Goal: Transaction & Acquisition: Purchase product/service

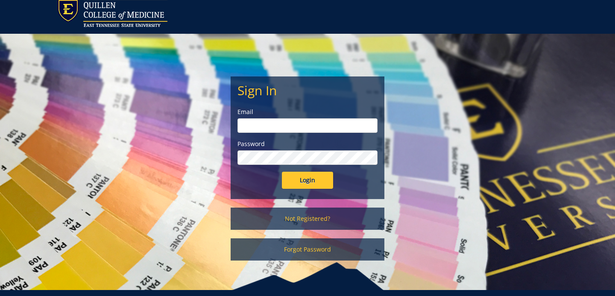
scroll to position [25, 0]
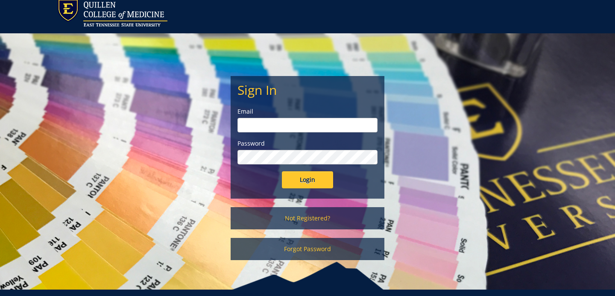
click at [275, 127] on input "email" at bounding box center [307, 125] width 140 height 15
type input "reedle1@etsu.edu"
click at [282, 171] on input "Login" at bounding box center [307, 179] width 51 height 17
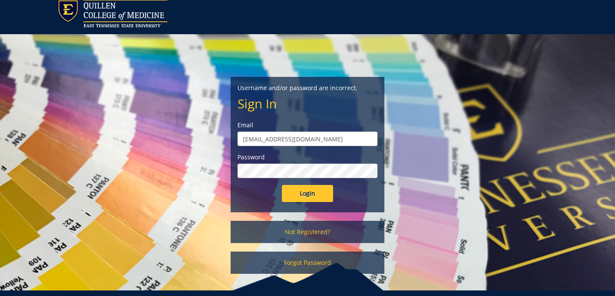
scroll to position [34, 0]
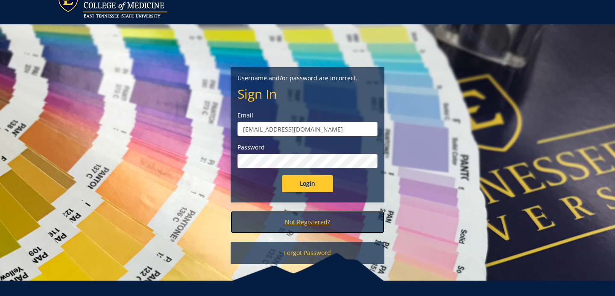
click at [307, 224] on link "Not Registered?" at bounding box center [308, 222] width 154 height 22
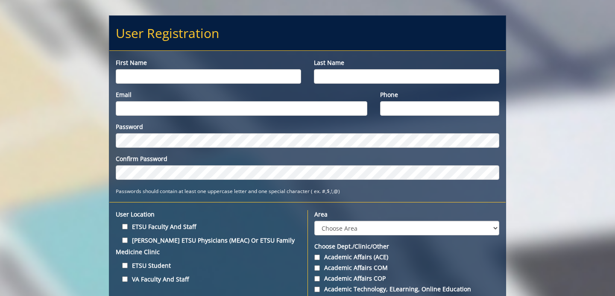
scroll to position [80, 0]
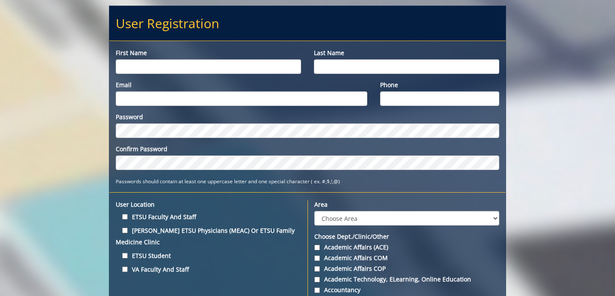
click at [221, 65] on input "First name" at bounding box center [208, 66] width 185 height 15
type input "Lauren"
click at [328, 63] on input "Last name" at bounding box center [406, 66] width 185 height 15
type input "Reed"
click at [311, 90] on div "Email" at bounding box center [241, 93] width 264 height 25
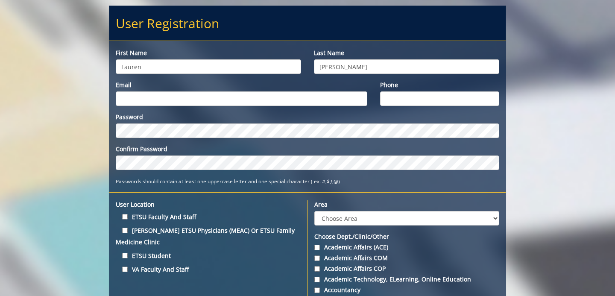
click at [304, 100] on input "Email" at bounding box center [242, 98] width 252 height 15
type input "reedle1@etsu.edu"
click at [438, 94] on input "Phone" at bounding box center [439, 98] width 119 height 15
type input "8653562037"
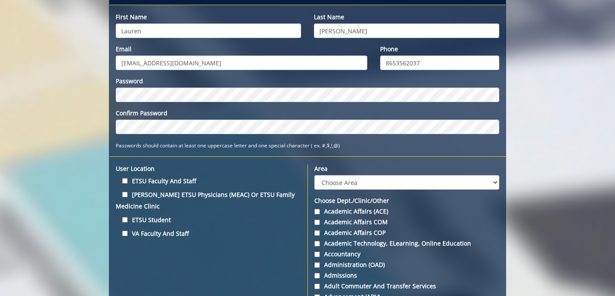
scroll to position [131, 0]
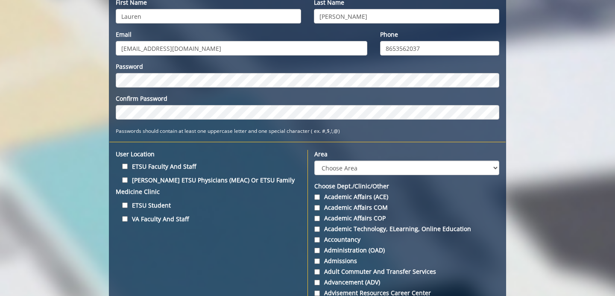
click at [146, 165] on label "ETSU Faculty and Staff" at bounding box center [208, 167] width 185 height 12
click at [128, 165] on input "ETSU Faculty and Staff" at bounding box center [125, 167] width 6 height 6
click at [140, 166] on label "ETSU Faculty and Staff" at bounding box center [208, 167] width 185 height 12
click at [128, 166] on input "ETSU Faculty and Staff" at bounding box center [125, 167] width 6 height 6
checkbox input "false"
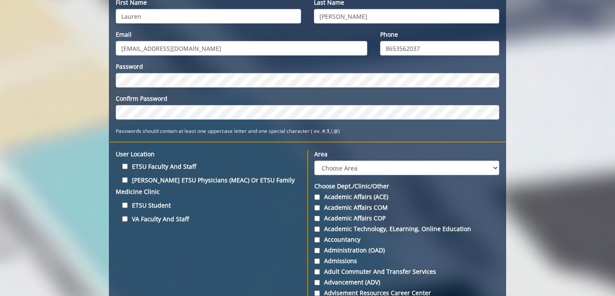
click at [132, 202] on label "ETSU Student" at bounding box center [208, 205] width 185 height 12
click at [128, 202] on input "ETSU Student" at bounding box center [125, 205] width 6 height 6
click at [132, 202] on label "ETSU Student" at bounding box center [208, 205] width 185 height 12
click at [128, 202] on input "ETSU Student" at bounding box center [125, 205] width 6 height 6
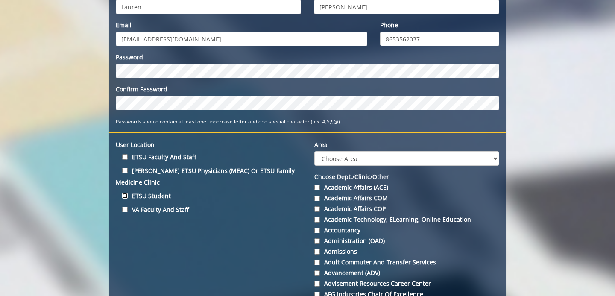
scroll to position [132, 0]
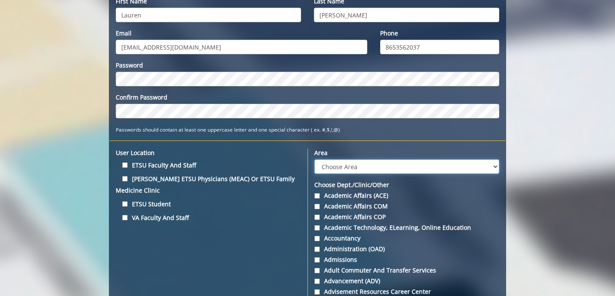
click at [376, 167] on select "Choose Area Administration Advancement (ADM) BucSports Business & Finance Clemm…" at bounding box center [406, 166] width 185 height 15
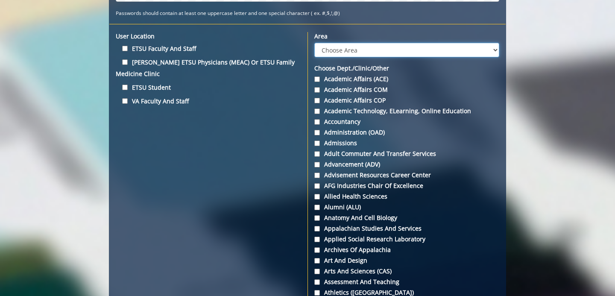
scroll to position [246, 0]
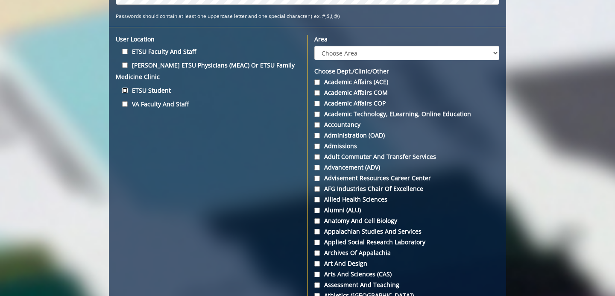
click at [127, 89] on input "ETSU Student" at bounding box center [125, 91] width 6 height 6
checkbox input "true"
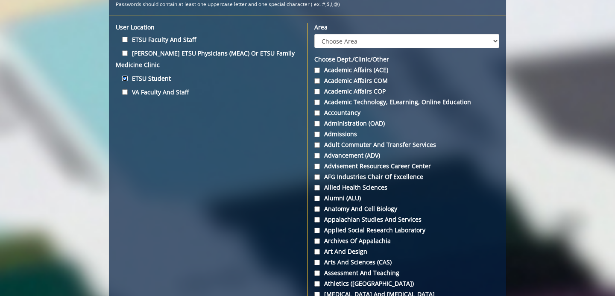
scroll to position [224, 0]
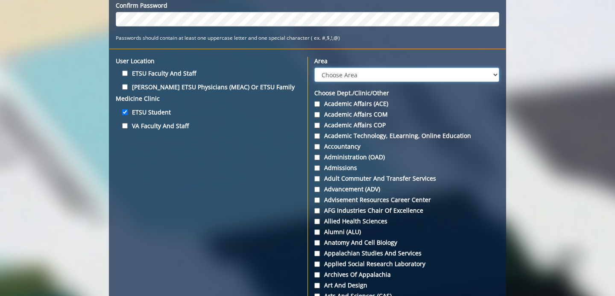
click at [348, 71] on select "Choose Area Administration Advancement (ADM) BucSports Business & Finance Clemm…" at bounding box center [406, 74] width 185 height 15
select select "27"
click at [314, 67] on select "Choose Area Administration Advancement (ADM) BucSports Business & Finance Clemm…" at bounding box center [406, 74] width 185 height 15
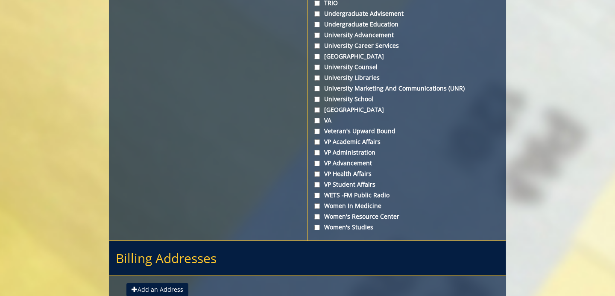
scroll to position [3252, 0]
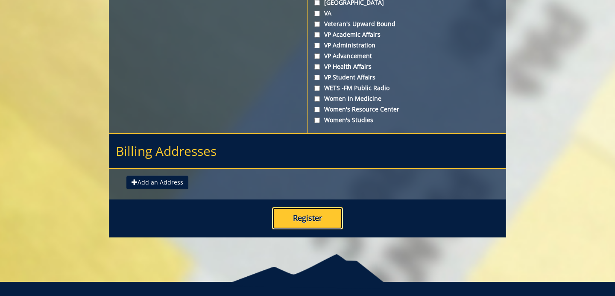
click at [290, 207] on button "Register" at bounding box center [307, 218] width 71 height 22
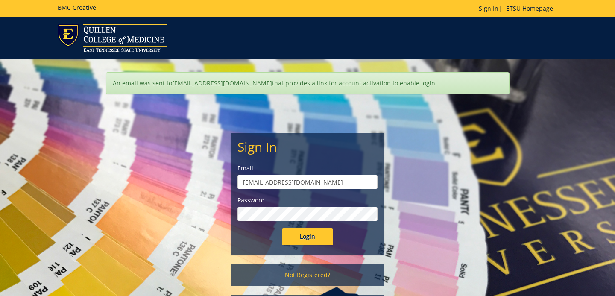
click at [282, 228] on input "Login" at bounding box center [307, 236] width 51 height 17
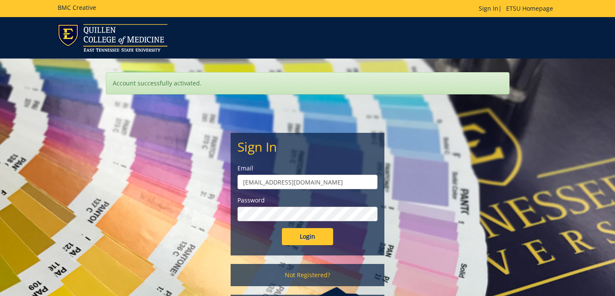
click at [282, 228] on input "Login" at bounding box center [307, 236] width 51 height 17
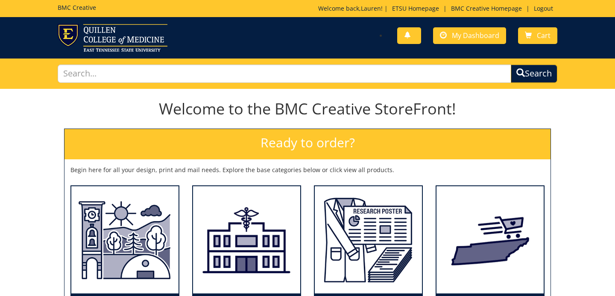
click at [286, 132] on h2 "Ready to order?" at bounding box center [307, 144] width 486 height 30
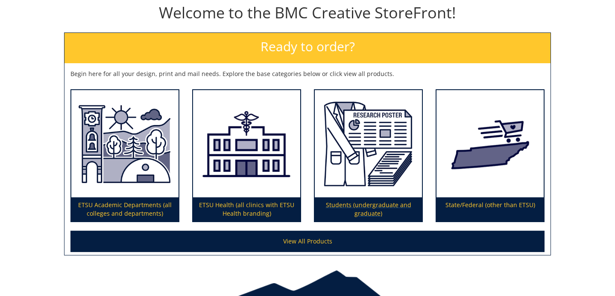
scroll to position [138, 0]
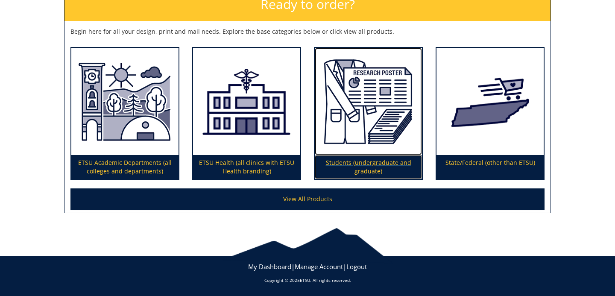
click at [377, 165] on p "Students (undergraduate and graduate)" at bounding box center [368, 167] width 107 height 24
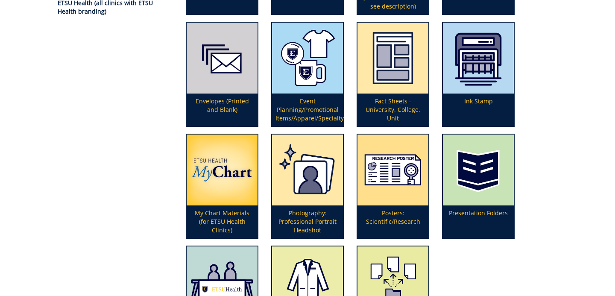
scroll to position [208, 0]
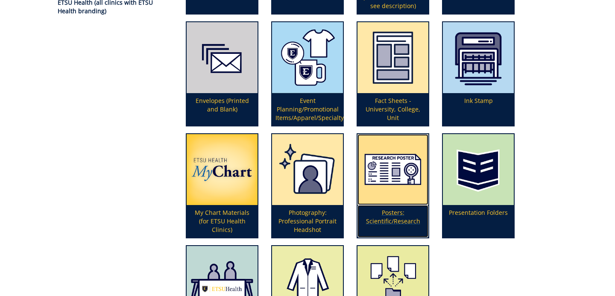
click at [390, 214] on p "Posters: Scientific/Research" at bounding box center [392, 221] width 71 height 32
click at [389, 201] on img at bounding box center [392, 169] width 71 height 71
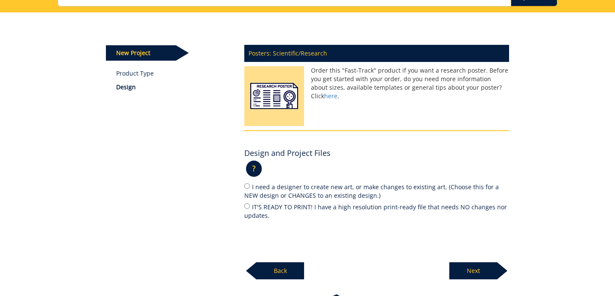
scroll to position [77, 0]
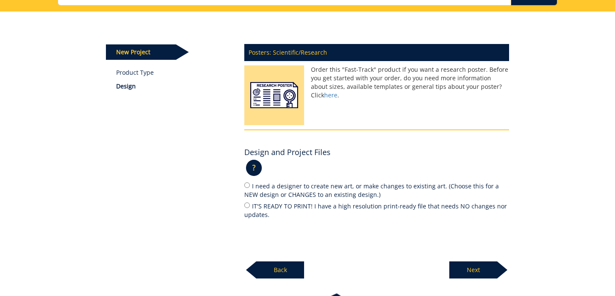
click at [256, 170] on p "?" at bounding box center [254, 168] width 16 height 16
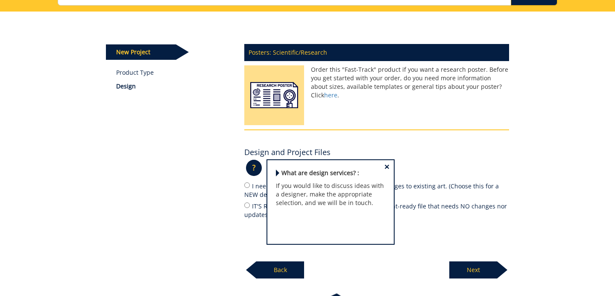
click at [240, 173] on div "Posters: Scientific/Research Order this "Fast-Track" product if you want a rese…" at bounding box center [377, 159] width 278 height 240
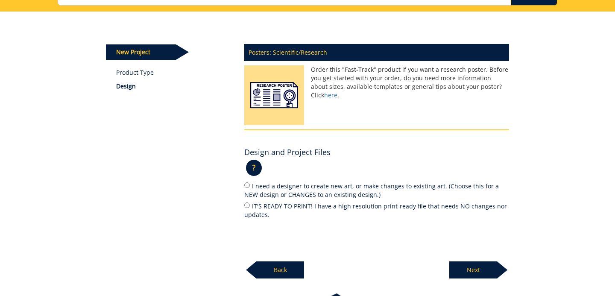
click at [251, 204] on label "IT'S READY TO PRINT! I have a high resolution print-ready file that needs NO ch…" at bounding box center [376, 210] width 265 height 18
click at [250, 204] on input "IT'S READY TO PRINT! I have a high resolution print-ready file that needs NO ch…" at bounding box center [247, 205] width 6 height 6
radio input "true"
click at [491, 269] on p "Next" at bounding box center [473, 269] width 48 height 17
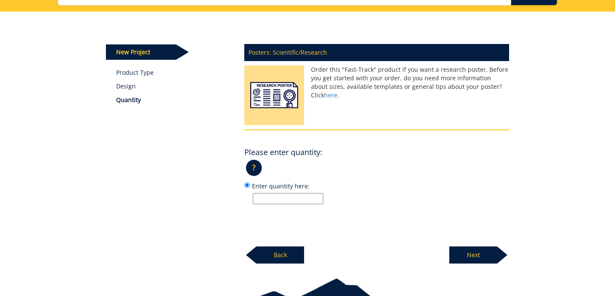
click at [303, 198] on input "Enter quantity here:" at bounding box center [288, 198] width 70 height 11
type input "1"
click at [474, 254] on p "Next" at bounding box center [473, 254] width 48 height 17
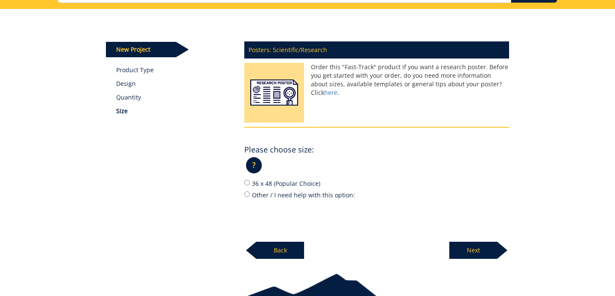
scroll to position [83, 0]
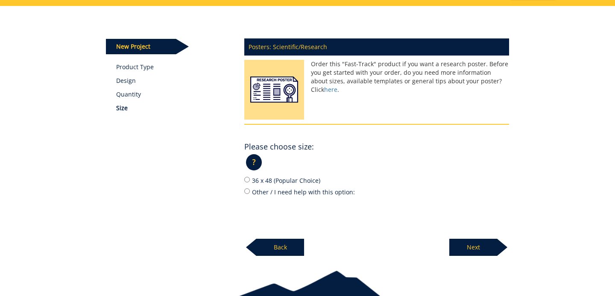
click at [305, 180] on label "36 x 48 (Popular Choice)" at bounding box center [376, 180] width 265 height 9
click at [250, 180] on input "36 x 48 (Popular Choice)" at bounding box center [247, 180] width 6 height 6
radio input "true"
click at [305, 180] on label "36 x 48 (Popular Choice)" at bounding box center [376, 180] width 265 height 9
click at [250, 180] on input "36 x 48 (Popular Choice)" at bounding box center [247, 180] width 6 height 6
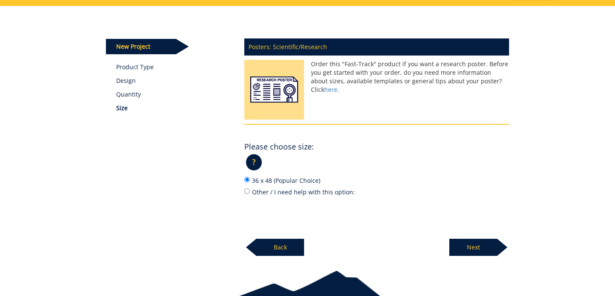
click at [312, 194] on label "Other / I need help with this option:" at bounding box center [376, 191] width 265 height 9
click at [250, 194] on input "Other / I need help with this option:" at bounding box center [247, 191] width 6 height 6
radio input "true"
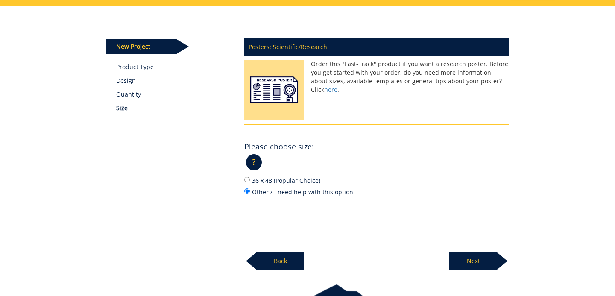
click at [289, 179] on label "36 x 48 (Popular Choice)" at bounding box center [376, 180] width 265 height 9
click at [250, 179] on input "36 x 48 (Popular Choice)" at bounding box center [247, 180] width 6 height 6
radio input "true"
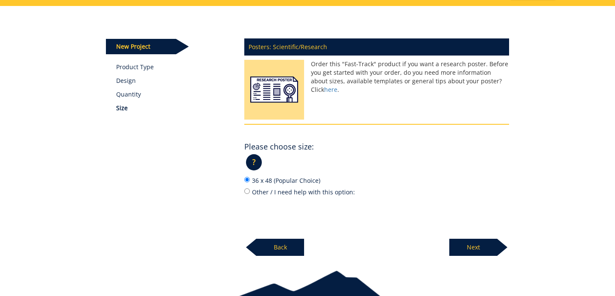
click at [466, 243] on p "Next" at bounding box center [473, 247] width 48 height 17
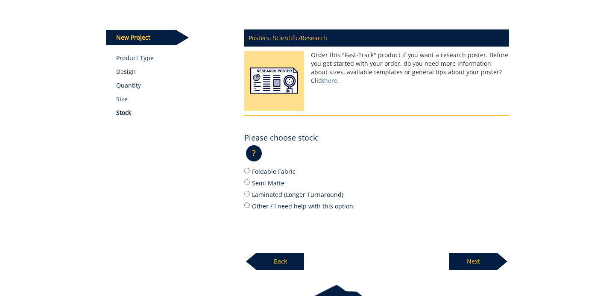
scroll to position [93, 0]
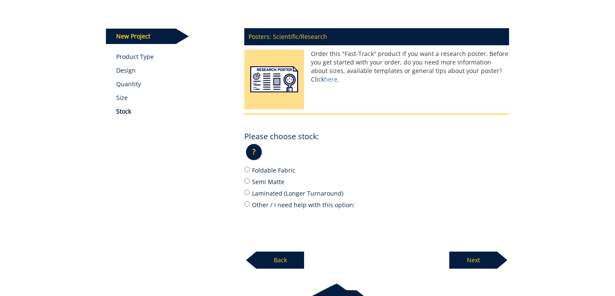
click at [280, 176] on div "Foldable Fabric Semi Matte Laminated (Longer Turnaround) Other / I need help wi…" at bounding box center [376, 187] width 265 height 44
click at [276, 171] on label "Foldable Fabric" at bounding box center [376, 169] width 265 height 9
click at [250, 171] on input "Foldable Fabric" at bounding box center [247, 170] width 6 height 6
radio input "true"
click at [462, 258] on p "Next" at bounding box center [473, 260] width 48 height 17
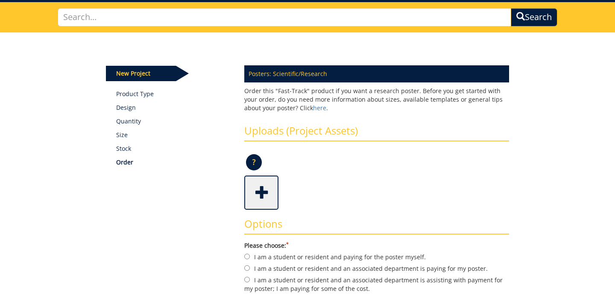
scroll to position [75, 0]
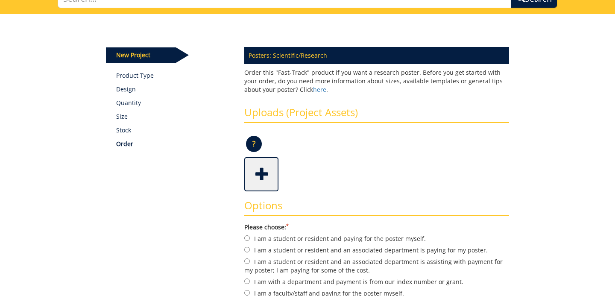
click at [261, 172] on span at bounding box center [262, 173] width 34 height 30
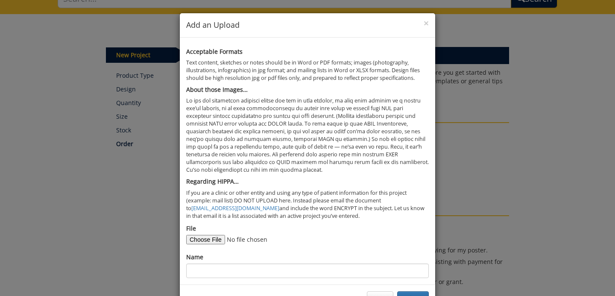
scroll to position [29, 0]
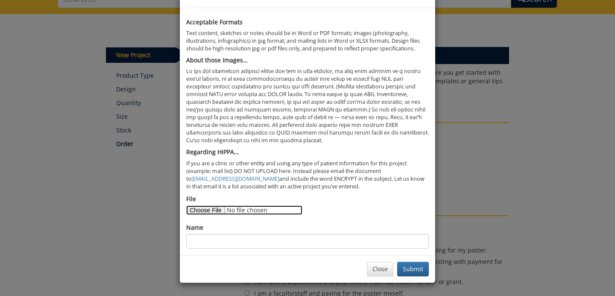
click at [214, 205] on input "File" at bounding box center [244, 209] width 116 height 9
type input "C:\fakepath\poster presentation.pdf"
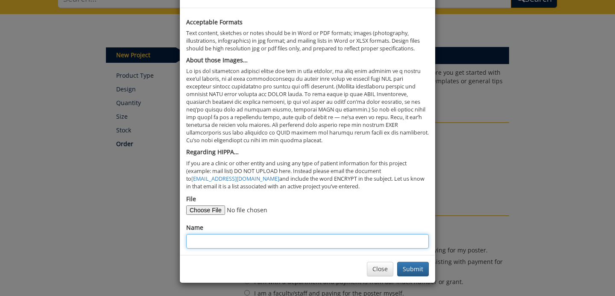
click at [357, 248] on input "Name" at bounding box center [307, 241] width 243 height 15
type input "[PERSON_NAME]"
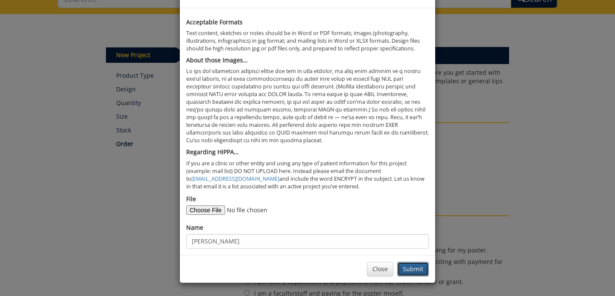
click at [413, 269] on button "Submit" at bounding box center [413, 269] width 32 height 15
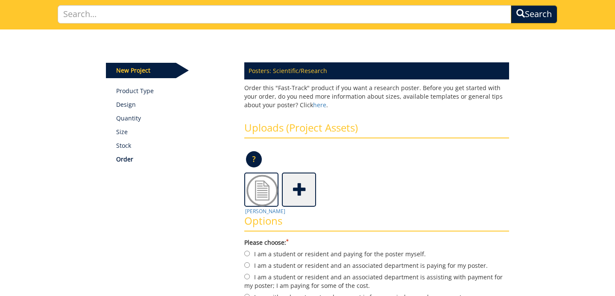
scroll to position [35, 0]
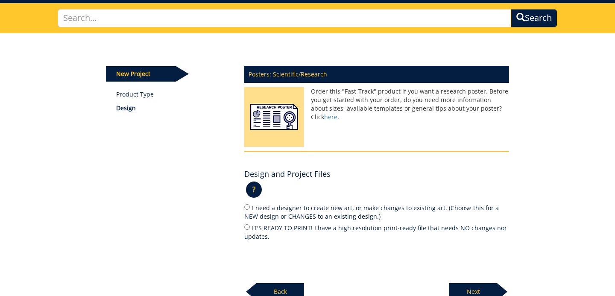
scroll to position [57, 0]
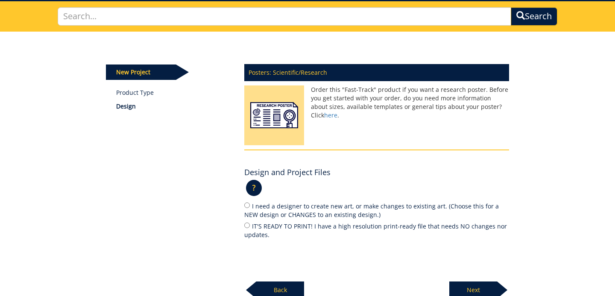
click at [323, 230] on label "IT'S READY TO PRINT! I have a high resolution print-ready file that needs NO ch…" at bounding box center [376, 230] width 265 height 18
click at [250, 228] on input "IT'S READY TO PRINT! I have a high resolution print-ready file that needs NO ch…" at bounding box center [247, 225] width 6 height 6
radio input "true"
click at [462, 283] on p "Next" at bounding box center [473, 289] width 48 height 17
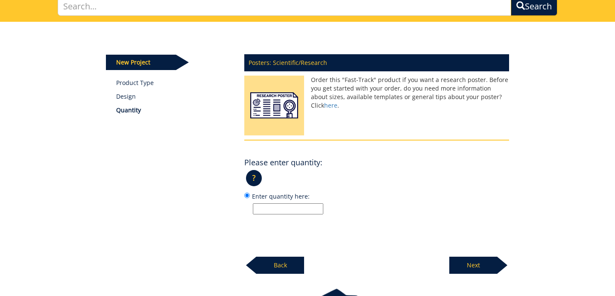
scroll to position [68, 0]
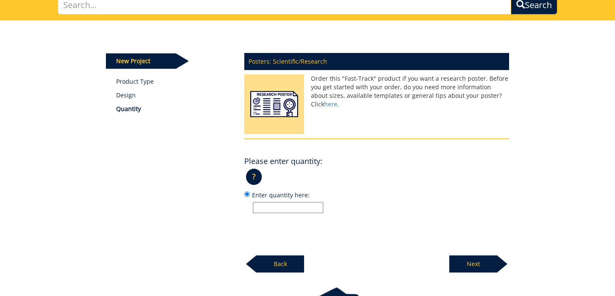
click at [280, 207] on input "Enter quantity here:" at bounding box center [288, 207] width 70 height 11
type input "1"
click at [474, 256] on p "Next" at bounding box center [473, 263] width 48 height 17
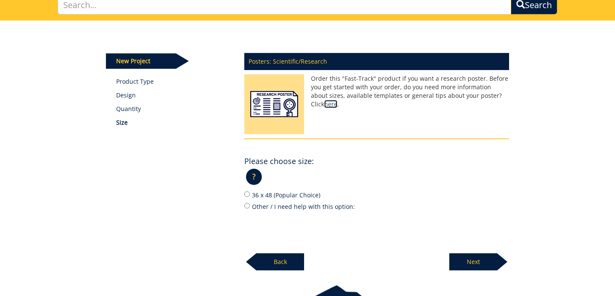
click at [337, 100] on link "here" at bounding box center [330, 104] width 13 height 8
click at [251, 206] on label "Other / I need help with this option:" at bounding box center [376, 206] width 265 height 9
click at [250, 206] on input "Other / I need help with this option:" at bounding box center [247, 206] width 6 height 6
radio input "true"
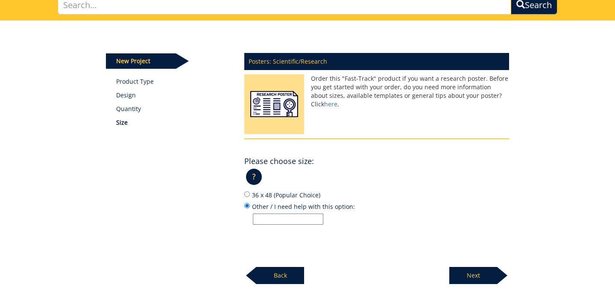
click at [284, 211] on label "Other / I need help with this option:" at bounding box center [376, 213] width 265 height 23
click at [250, 208] on input "Other / I need help with this option:" at bounding box center [247, 206] width 6 height 6
click at [281, 217] on input "Other / I need help with this option:" at bounding box center [288, 219] width 70 height 11
click at [262, 196] on label "36 x 48 (Popular Choice)" at bounding box center [376, 194] width 265 height 9
click at [250, 196] on input "36 x 48 (Popular Choice)" at bounding box center [247, 194] width 6 height 6
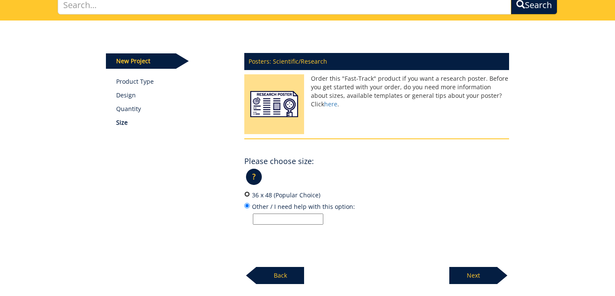
radio input "true"
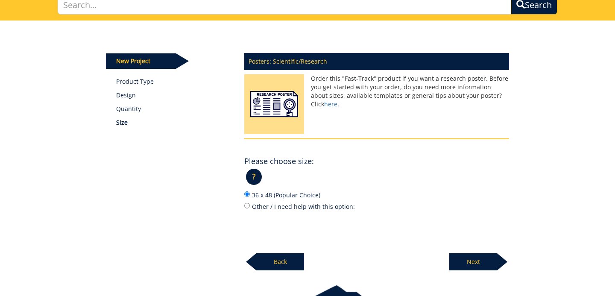
click at [477, 262] on p "Next" at bounding box center [473, 261] width 48 height 17
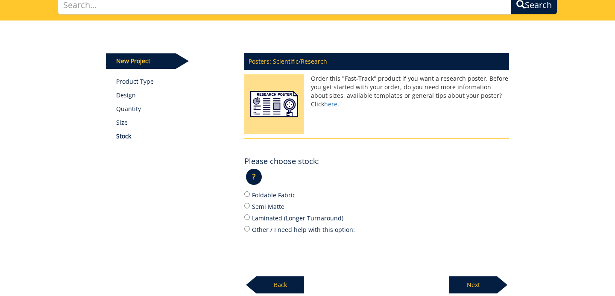
click at [273, 194] on label "Foldable Fabric" at bounding box center [376, 194] width 265 height 9
click at [250, 194] on input "Foldable Fabric" at bounding box center [247, 194] width 6 height 6
radio input "true"
click at [465, 283] on p "Next" at bounding box center [473, 284] width 48 height 17
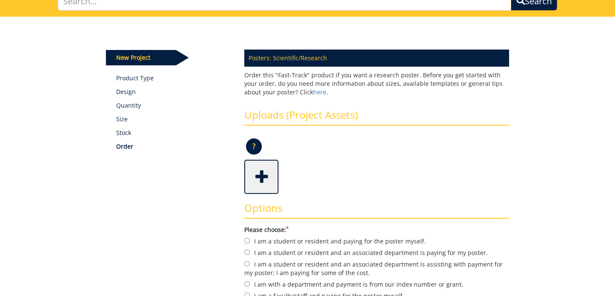
scroll to position [74, 0]
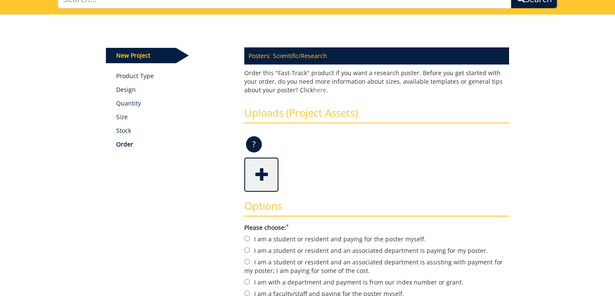
click at [261, 174] on span at bounding box center [262, 174] width 34 height 30
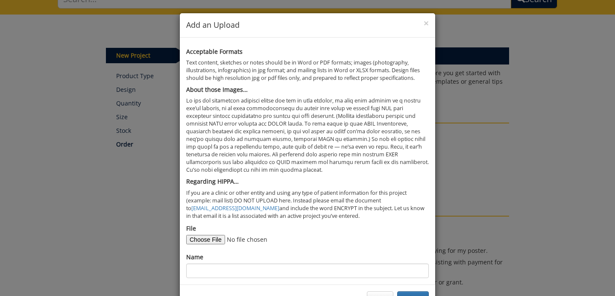
scroll to position [29, 0]
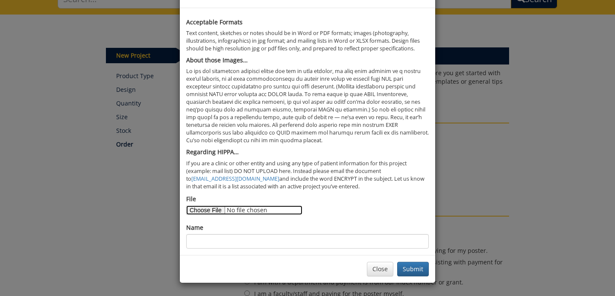
click at [215, 210] on input "File" at bounding box center [244, 209] width 116 height 9
type input "C:\fakepath\poster presentation.pdf"
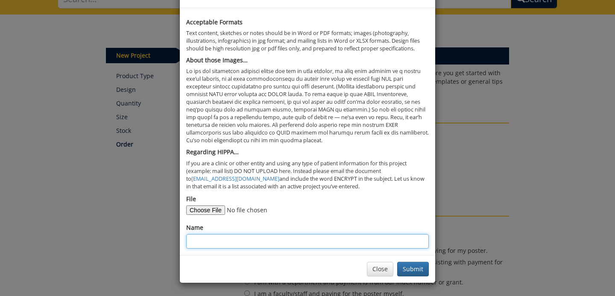
click at [314, 239] on input "Name" at bounding box center [307, 241] width 243 height 15
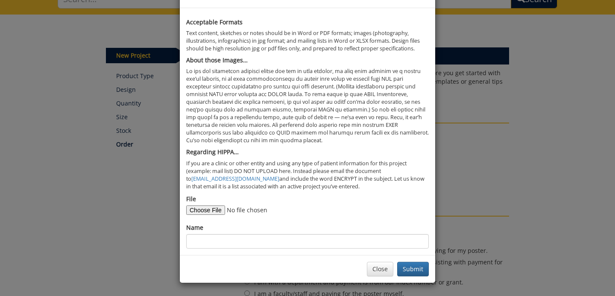
click at [268, 278] on div "Close Submit" at bounding box center [307, 269] width 255 height 28
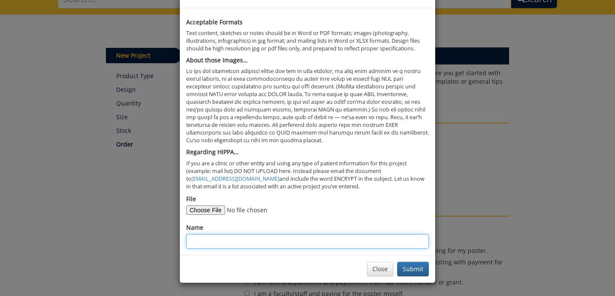
click at [259, 237] on input "Name" at bounding box center [307, 241] width 243 height 15
type input "[PERSON_NAME]"
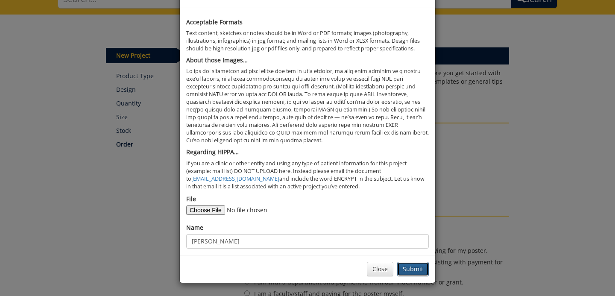
click at [409, 264] on button "Submit" at bounding box center [413, 269] width 32 height 15
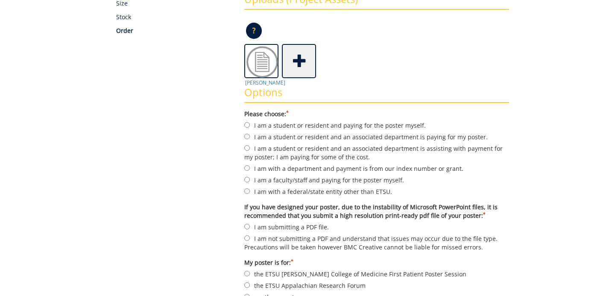
scroll to position [188, 0]
click at [249, 140] on form "Please choose: * I am a student or resident and paying for the poster myself. I…" at bounding box center [376, 205] width 265 height 192
click at [247, 135] on input "I am a student or resident and an associated department is paying for my poster." at bounding box center [247, 136] width 6 height 6
radio input "true"
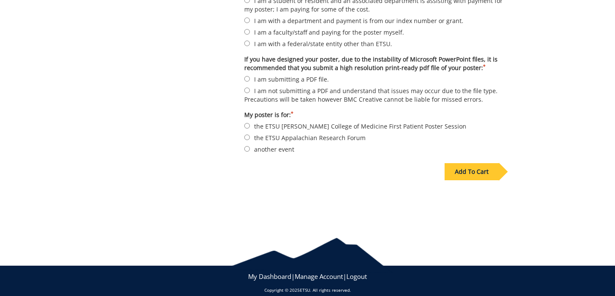
scroll to position [332, 0]
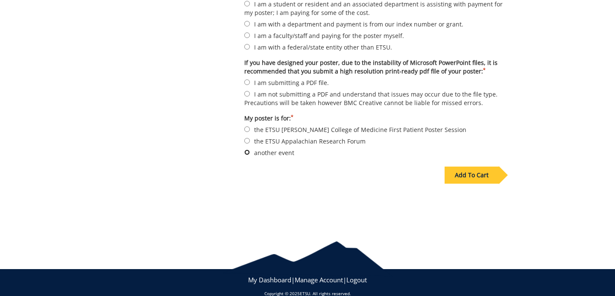
click at [249, 150] on input "another event" at bounding box center [247, 152] width 6 height 6
radio input "true"
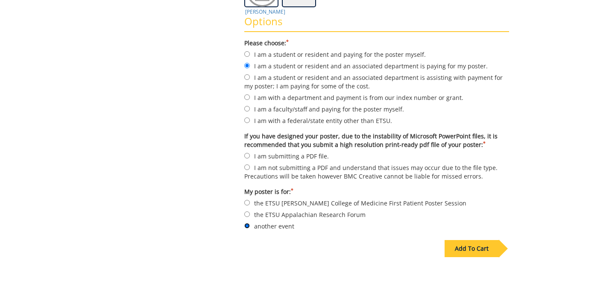
scroll to position [260, 0]
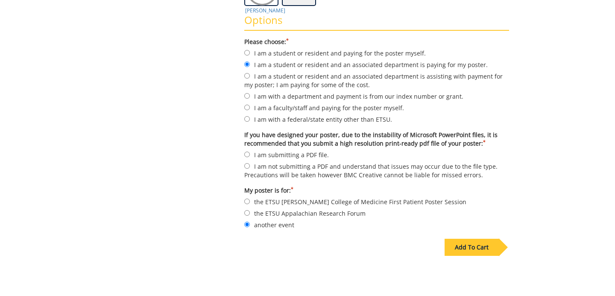
click at [266, 154] on label "I am submitting a PDF file." at bounding box center [376, 154] width 265 height 9
click at [250, 154] on input "I am submitting a PDF file." at bounding box center [247, 155] width 6 height 6
radio input "true"
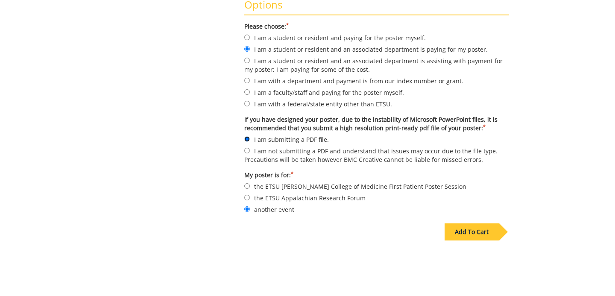
scroll to position [276, 0]
click at [466, 225] on div "Add To Cart" at bounding box center [472, 231] width 54 height 17
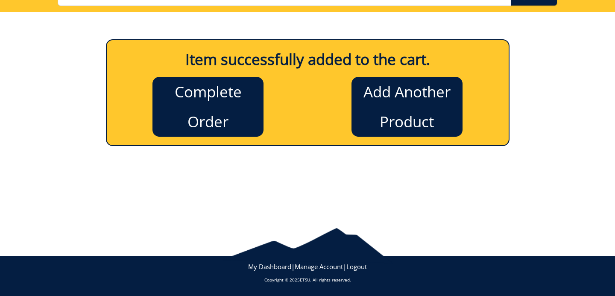
scroll to position [76, 0]
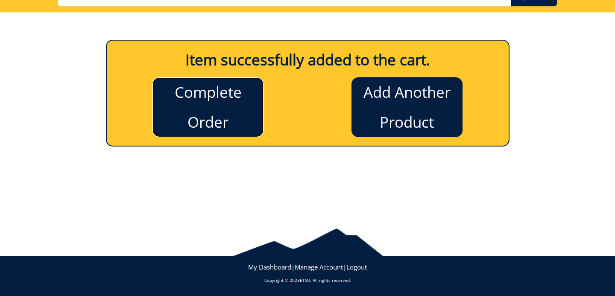
click at [240, 127] on link "Complete Order" at bounding box center [207, 107] width 111 height 60
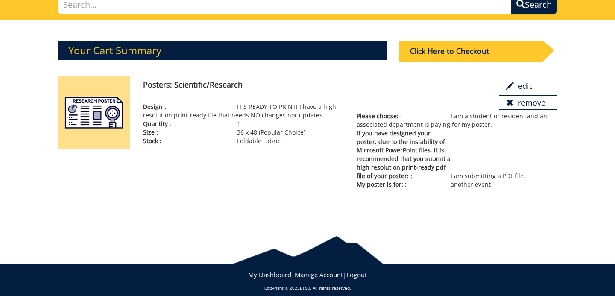
scroll to position [76, 0]
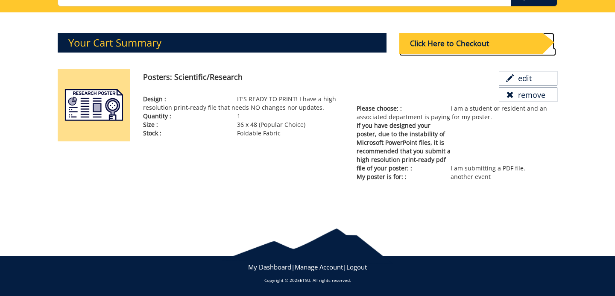
click at [457, 40] on div "Click Here to Checkout" at bounding box center [470, 43] width 143 height 21
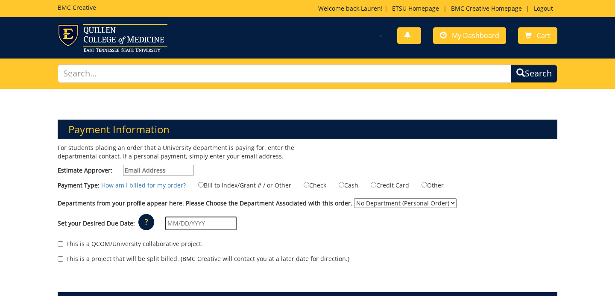
scroll to position [12, 0]
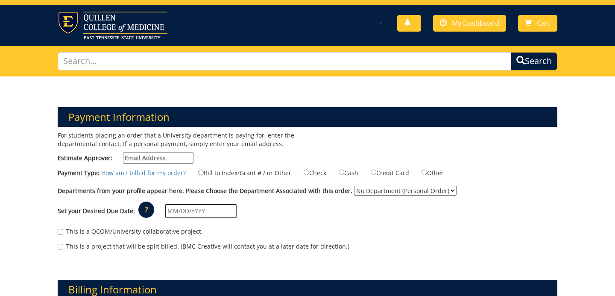
click at [153, 158] on input "Estimate Approver:" at bounding box center [158, 157] width 70 height 11
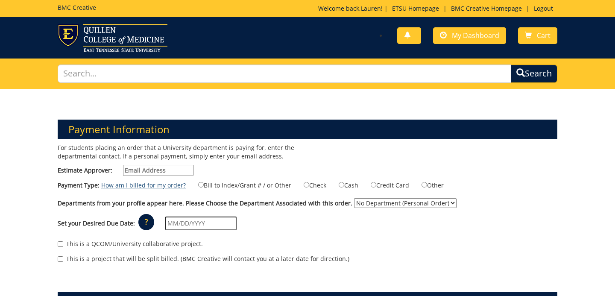
scroll to position [4, 0]
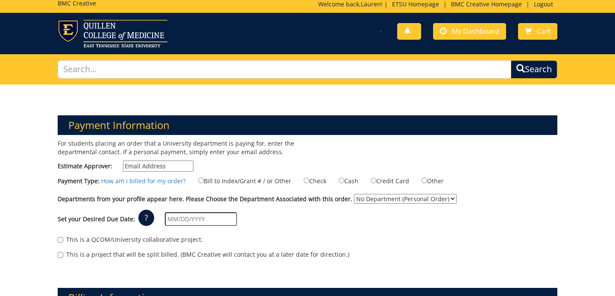
click at [171, 169] on input "Estimate Approver:" at bounding box center [158, 166] width 70 height 11
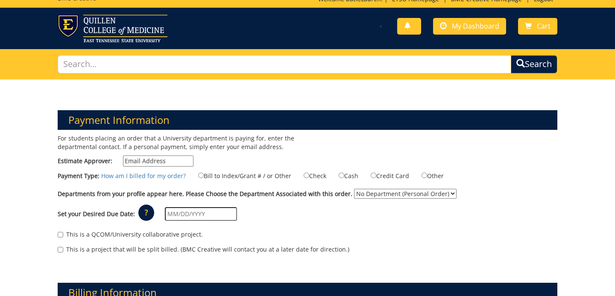
click at [424, 181] on div "Payment Type: How am I billed for my order? Bill to Index/Grant # / or Other Ch…" at bounding box center [307, 178] width 512 height 14
click at [428, 176] on label "Other" at bounding box center [427, 175] width 33 height 9
click at [427, 176] on input "Other" at bounding box center [424, 176] width 6 height 6
radio input "true"
click at [428, 176] on label "Other" at bounding box center [427, 175] width 33 height 9
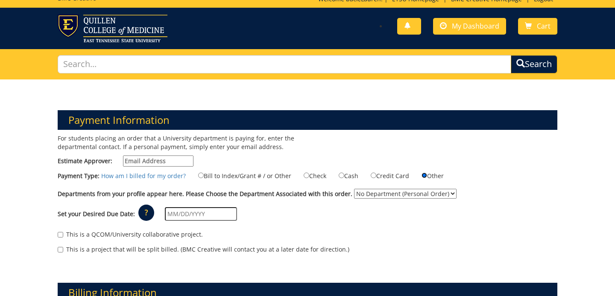
click at [427, 176] on input "Other" at bounding box center [424, 176] width 6 height 6
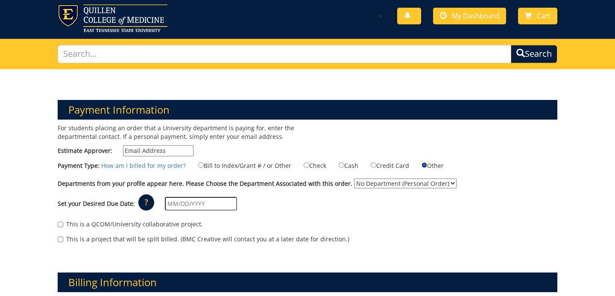
scroll to position [21, 0]
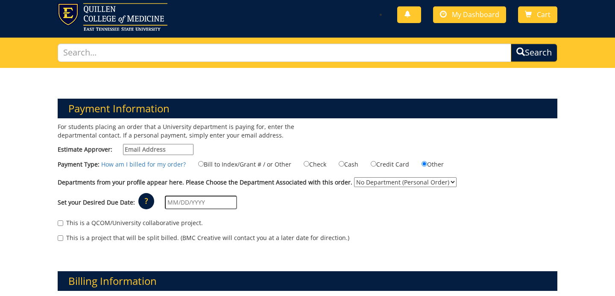
click at [245, 163] on label "Bill to Index/Grant # / or Other" at bounding box center [239, 163] width 104 height 9
click at [204, 163] on input "Bill to Index/Grant # / or Other" at bounding box center [201, 164] width 6 height 6
radio input "true"
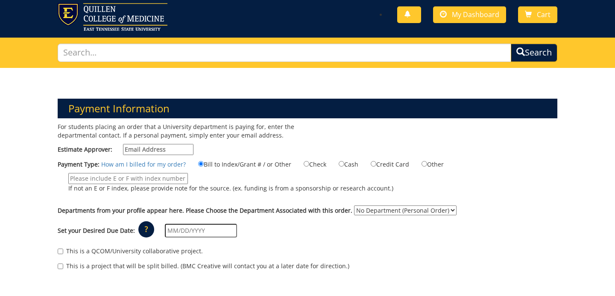
click at [170, 177] on input "If not an E or F index, please provide note for the source. (ex. funding is fro…" at bounding box center [128, 178] width 120 height 11
click at [168, 145] on input "Estimate Approver:" at bounding box center [158, 149] width 70 height 11
click at [128, 176] on input "If not an E or F index, please provide note for the source. (ex. funding is fro…" at bounding box center [128, 178] width 120 height 11
click at [148, 148] on input "Estimate Approver:" at bounding box center [158, 149] width 70 height 11
paste input "[EMAIL_ADDRESS][DOMAIN_NAME]"
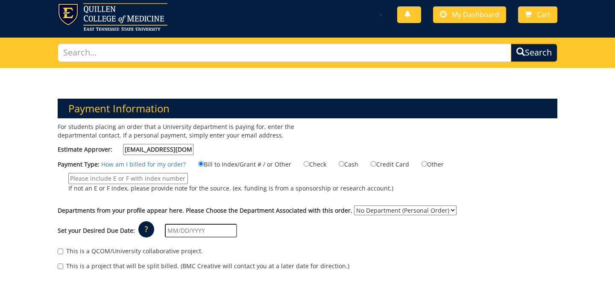
type input "[EMAIL_ADDRESS][DOMAIN_NAME]"
click at [157, 180] on input "If not an E or F index, please provide note for the source. (ex. funding is fro…" at bounding box center [128, 178] width 120 height 11
click at [181, 180] on input "If not an E or F index, please provide note for the source. (ex. funding is fro…" at bounding box center [128, 178] width 120 height 11
paste input "20-62500-100000-100-74490-200-999-999-999"
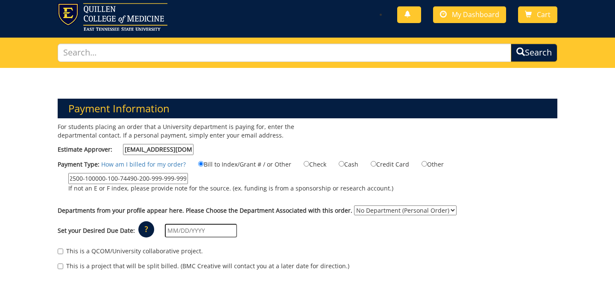
type input "20-62500-100000-100-74490-200-999-999-999"
click at [189, 199] on div "Payment Type: How am I billed for my order? Bill to Index/Grant # / or Other Ch…" at bounding box center [307, 180] width 512 height 42
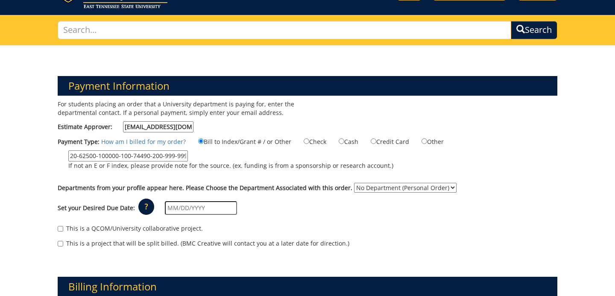
scroll to position [45, 0]
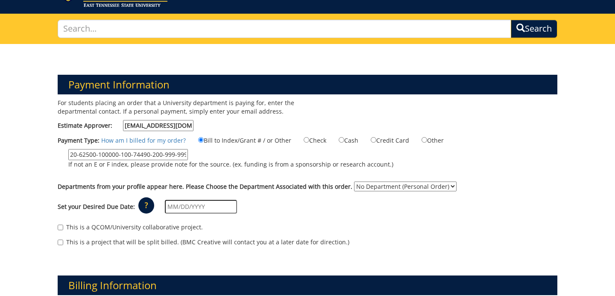
click at [424, 184] on select "No Department (Personal Order)" at bounding box center [405, 186] width 102 height 10
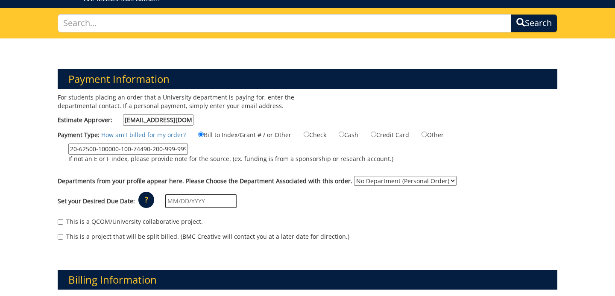
scroll to position [51, 0]
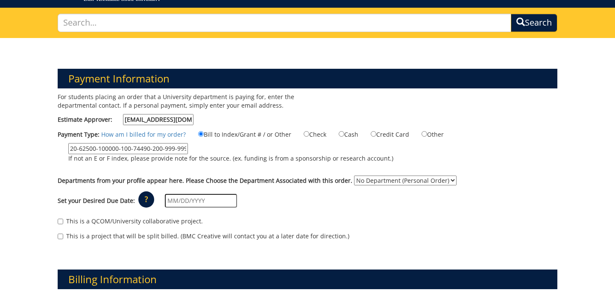
click at [217, 203] on input "text" at bounding box center [201, 201] width 72 height 14
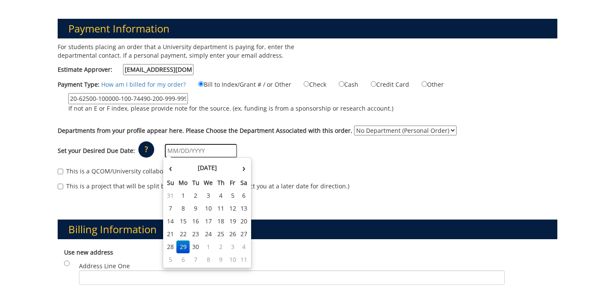
scroll to position [102, 0]
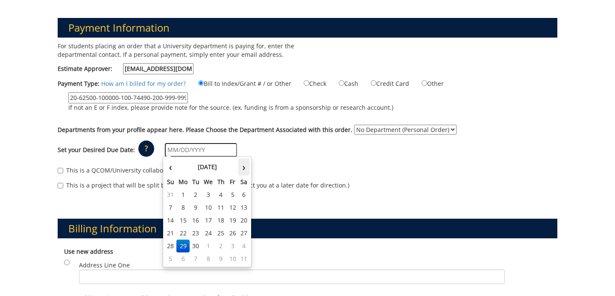
click at [241, 169] on th "›" at bounding box center [243, 166] width 11 height 17
click at [172, 164] on th "‹" at bounding box center [171, 166] width 12 height 17
click at [241, 172] on th "›" at bounding box center [243, 166] width 11 height 17
click at [212, 197] on td "1" at bounding box center [209, 194] width 14 height 13
type input "[DATE]"
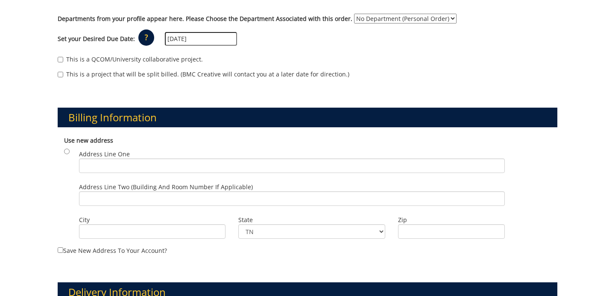
scroll to position [214, 0]
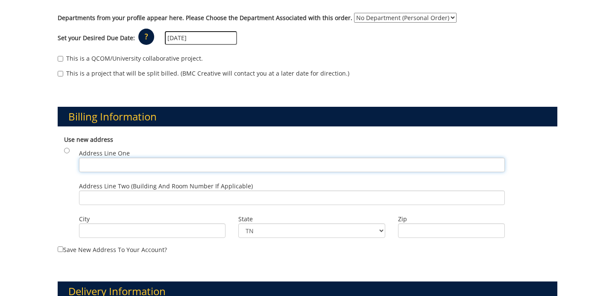
click at [137, 169] on input "Address Line One" at bounding box center [292, 165] width 426 height 15
click at [106, 186] on label "Address Line Two (Building and Room Number if applicable)" at bounding box center [292, 193] width 426 height 23
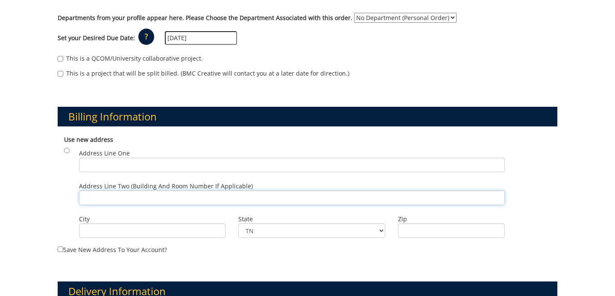
click at [106, 190] on input "Address Line Two (Building and Room Number if applicable)" at bounding box center [292, 197] width 426 height 15
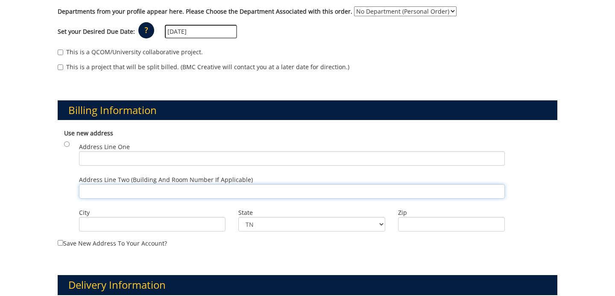
scroll to position [222, 0]
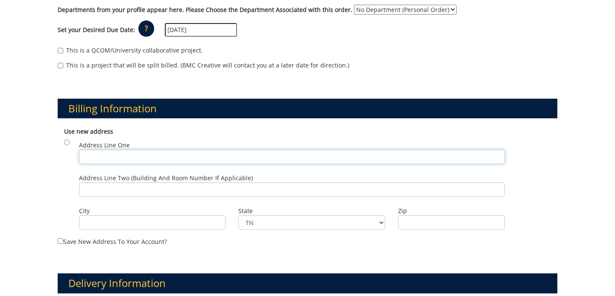
click at [254, 158] on input "Address Line One" at bounding box center [292, 156] width 426 height 15
paste input "Building 1, 2nd Floor PO Box 70575"
drag, startPoint x: 193, startPoint y: 161, endPoint x: 87, endPoint y: 158, distance: 105.5
click at [87, 158] on input "Building 1, 2nd Floor PO Box 70575" at bounding box center [292, 156] width 426 height 15
type input "B"
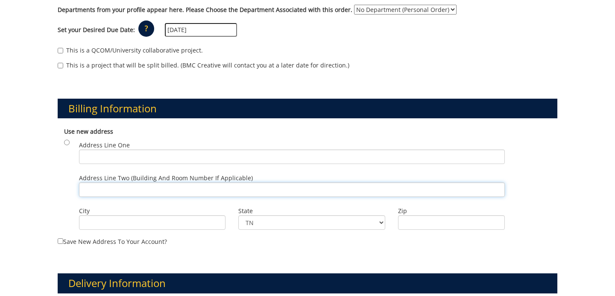
click at [111, 195] on input "Address Line Two (Building and Room Number if applicable)" at bounding box center [292, 189] width 426 height 15
paste input "Building 1, 2nd Floor PO Box 70575"
type input "Building 1, 2nd Floor PO Box 70575"
click at [166, 150] on input "Address Line One" at bounding box center [292, 156] width 426 height 15
paste input "East Tennessee State University"
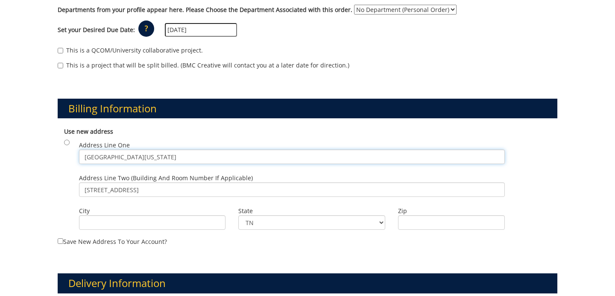
type input "East Tennessee State University"
click at [116, 223] on input "City" at bounding box center [152, 222] width 146 height 15
type input "Johnson City"
click at [404, 230] on div "Use new address Address Line One East Tennessee State University Address Line T…" at bounding box center [308, 180] width 500 height 114
click at [443, 208] on label "Zip" at bounding box center [451, 211] width 107 height 9
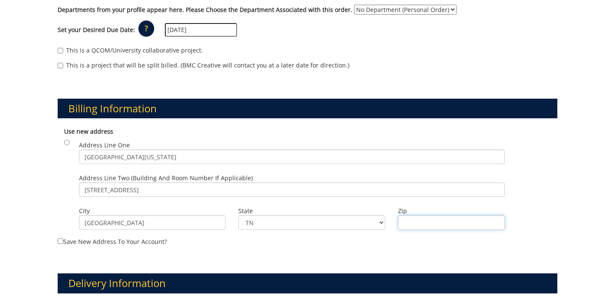
click at [443, 215] on input "Zip" at bounding box center [451, 222] width 107 height 15
click at [432, 220] on input "Zip" at bounding box center [451, 222] width 107 height 15
paste input "37614"
click at [405, 224] on input "37614" at bounding box center [451, 222] width 107 height 15
type input "37614"
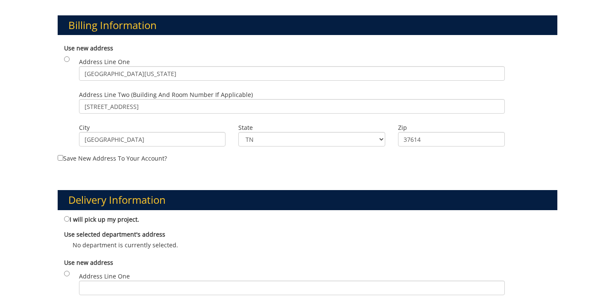
scroll to position [306, 0]
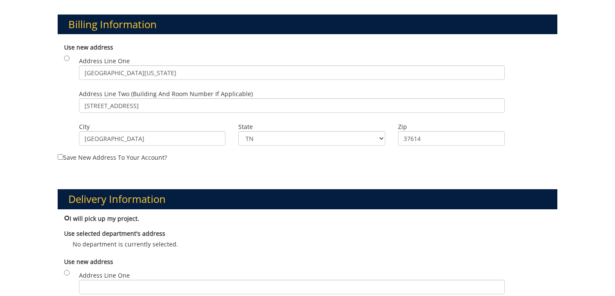
click at [68, 217] on input "I will pick up my project." at bounding box center [67, 218] width 6 height 6
radio input "true"
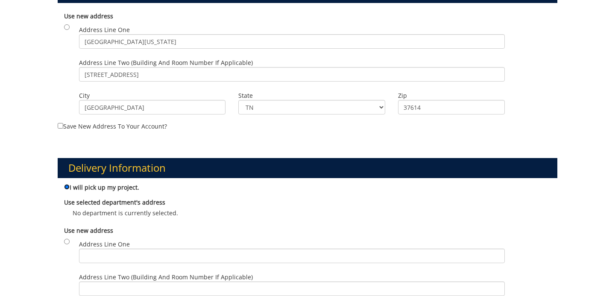
scroll to position [334, 0]
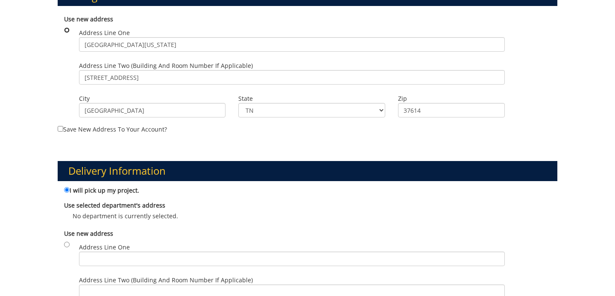
click at [67, 32] on input "radio" at bounding box center [67, 30] width 6 height 6
radio input "true"
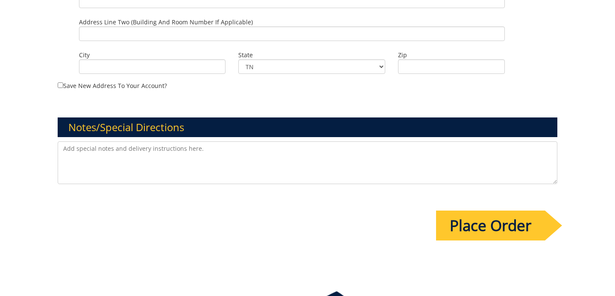
scroll to position [619, 0]
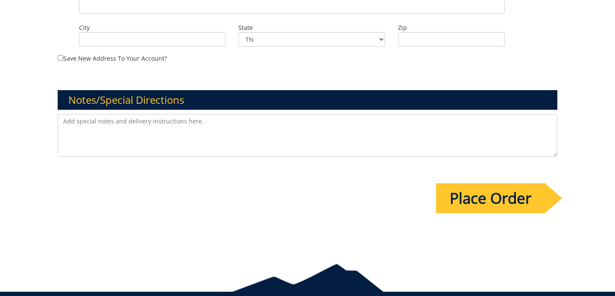
click at [443, 197] on input "Place Order" at bounding box center [490, 198] width 109 height 30
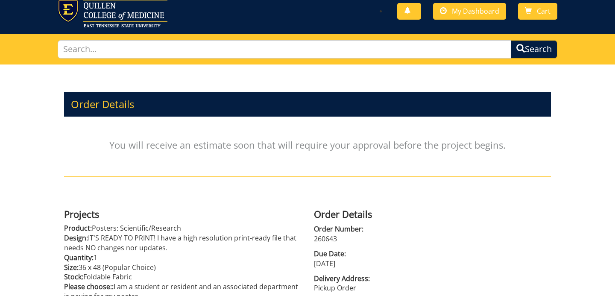
click at [388, 173] on div "You will receive an estimate soon that will require your approval before the pr…" at bounding box center [307, 149] width 487 height 56
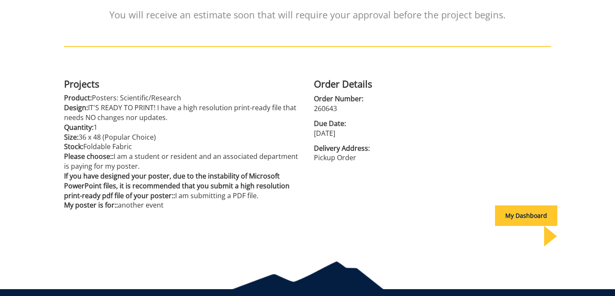
scroll to position [155, 0]
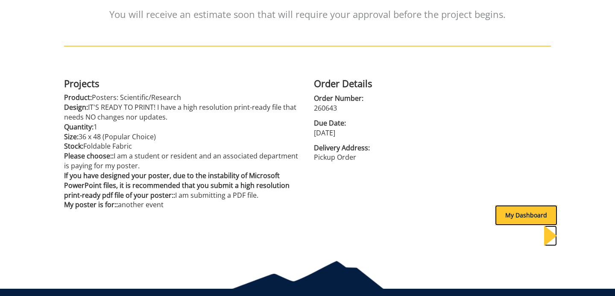
click at [516, 214] on div "My Dashboard" at bounding box center [526, 215] width 62 height 20
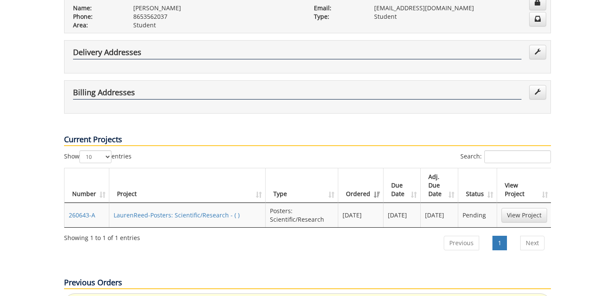
scroll to position [194, 0]
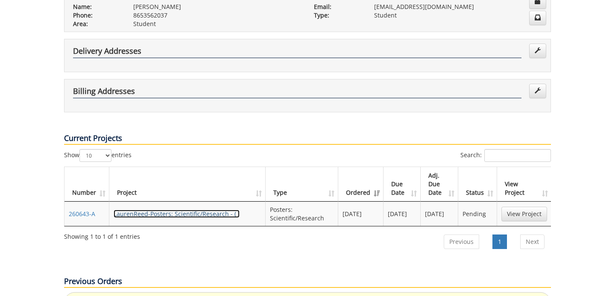
click at [219, 210] on link "LaurenReed-Posters: Scientific/Research - ( )" at bounding box center [177, 214] width 126 height 8
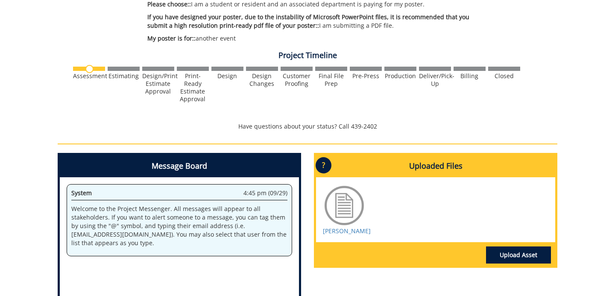
scroll to position [249, 0]
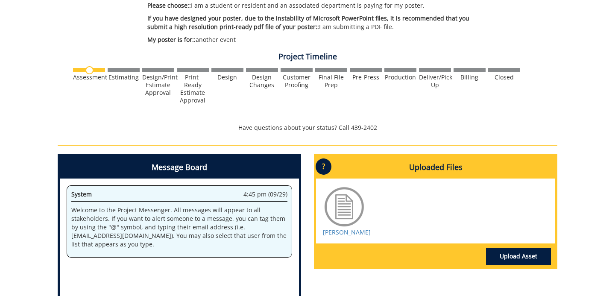
click at [349, 208] on div at bounding box center [344, 206] width 43 height 43
click at [342, 205] on div at bounding box center [344, 206] width 43 height 43
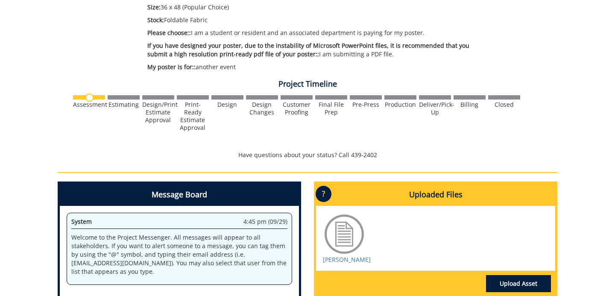
scroll to position [217, 0]
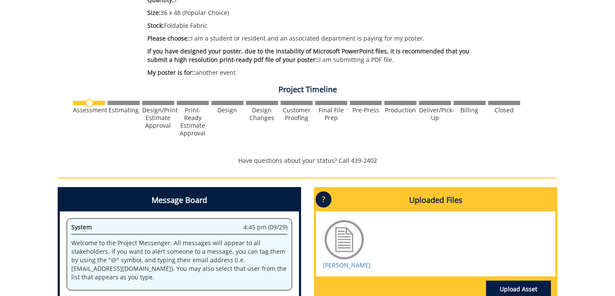
click at [325, 198] on p "?" at bounding box center [324, 199] width 16 height 16
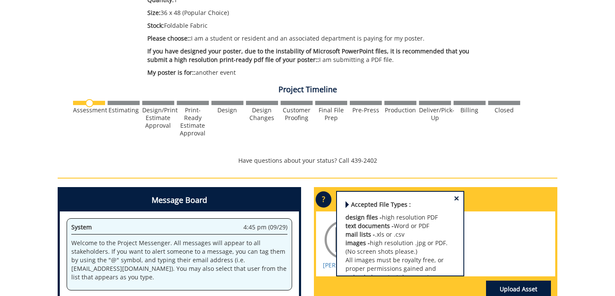
click at [457, 199] on span "×" at bounding box center [456, 198] width 5 height 9
click at [460, 196] on div "× Accepted File Types : design files - high resolution PDF text documents - Wor…" at bounding box center [400, 233] width 128 height 85
click at [457, 196] on span "×" at bounding box center [456, 198] width 5 height 9
click at [455, 196] on span "×" at bounding box center [456, 198] width 5 height 9
click at [460, 197] on div "× Accepted File Types : design files - high resolution PDF text documents - Wor…" at bounding box center [400, 233] width 128 height 85
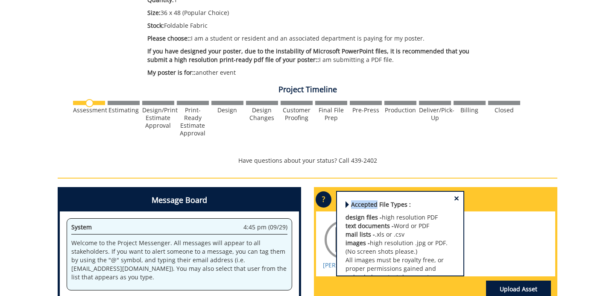
click at [460, 197] on div "× Accepted File Types : design files - high resolution PDF text documents - Wor…" at bounding box center [400, 233] width 128 height 85
click at [457, 197] on span "×" at bounding box center [456, 198] width 5 height 9
click at [332, 228] on div at bounding box center [344, 239] width 43 height 43
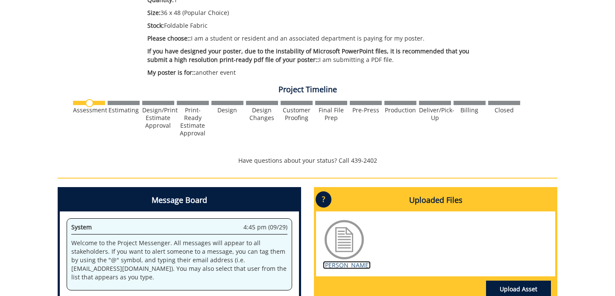
click at [331, 266] on link "[PERSON_NAME]" at bounding box center [347, 265] width 48 height 8
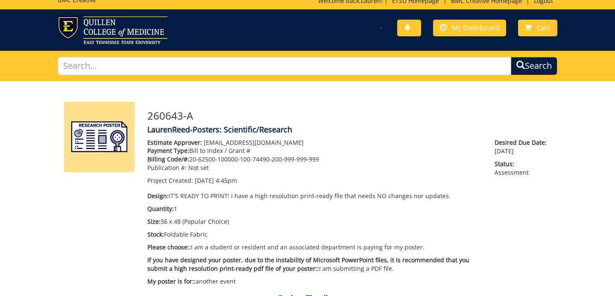
scroll to position [6, 0]
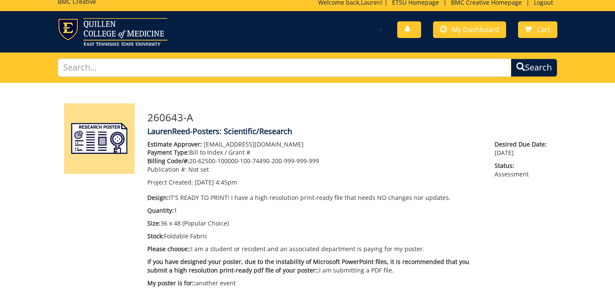
click at [485, 20] on div "You have no new notifications My Dashboard Cart" at bounding box center [435, 30] width 256 height 24
click at [483, 27] on span "My Dashboard" at bounding box center [475, 29] width 47 height 9
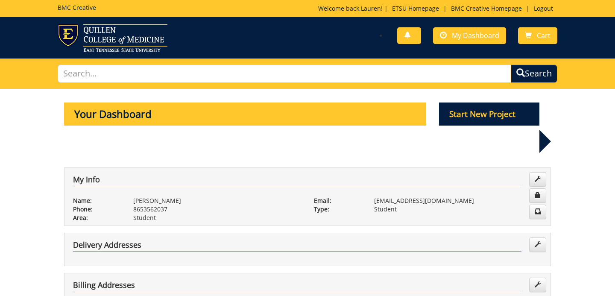
scroll to position [18, 0]
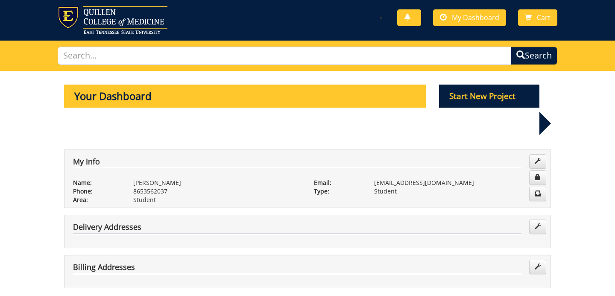
click at [459, 179] on p "reedle1@etsu.edu" at bounding box center [458, 183] width 168 height 9
click at [94, 158] on h4 "My Info" at bounding box center [297, 163] width 448 height 11
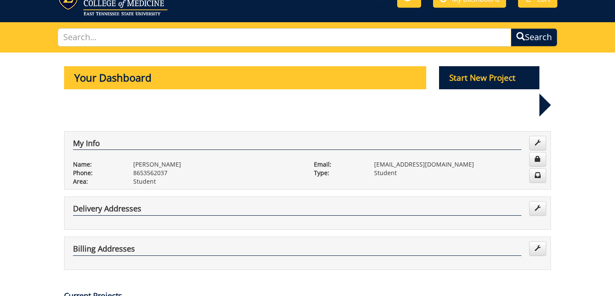
click at [345, 160] on p "Email:" at bounding box center [337, 164] width 47 height 9
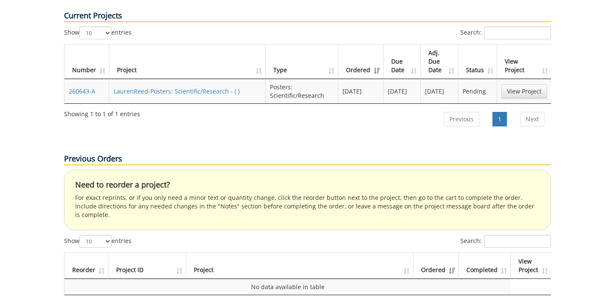
scroll to position [311, 0]
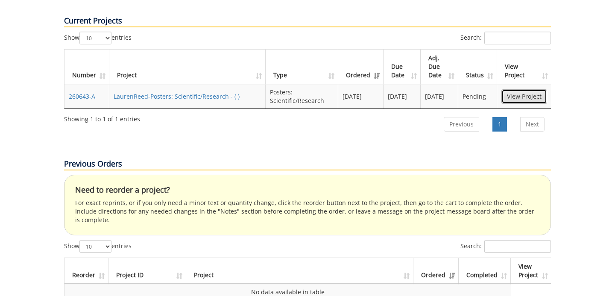
click at [530, 89] on link "View Project" at bounding box center [524, 96] width 46 height 15
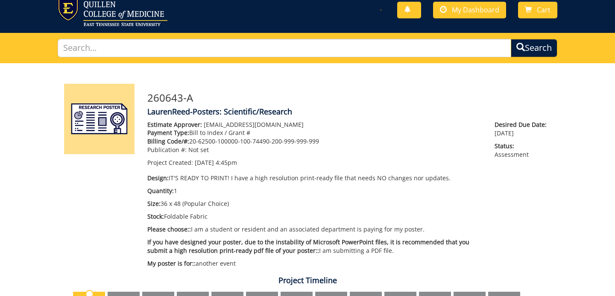
scroll to position [28, 0]
